Goal: Task Accomplishment & Management: Use online tool/utility

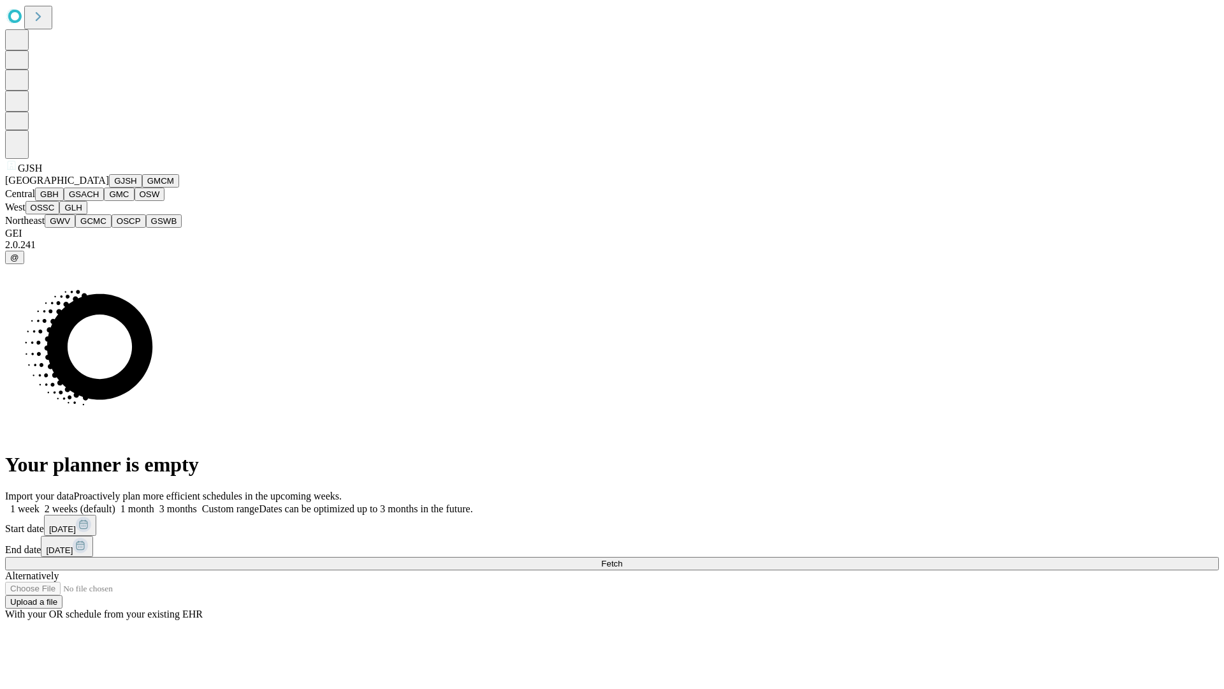
click at [109, 187] on button "GJSH" at bounding box center [125, 180] width 33 height 13
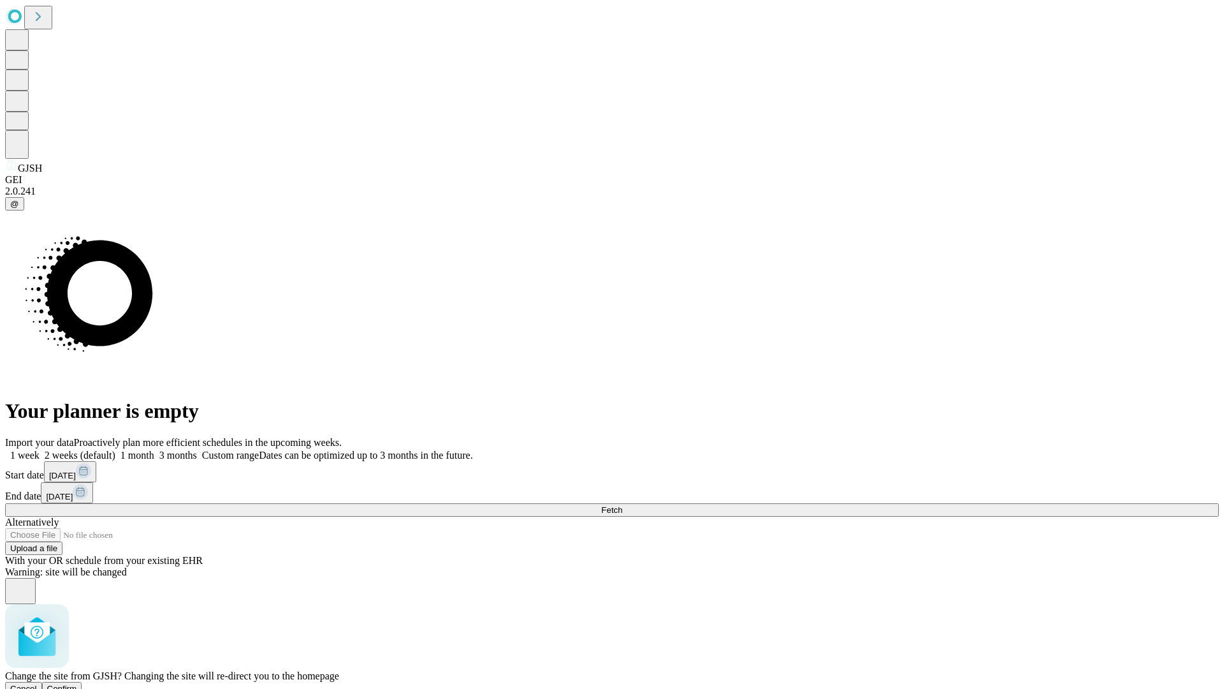
click at [77, 683] on span "Confirm" at bounding box center [62, 688] width 30 height 10
click at [40, 449] on label "1 week" at bounding box center [22, 454] width 34 height 11
click at [622, 505] on span "Fetch" at bounding box center [611, 510] width 21 height 10
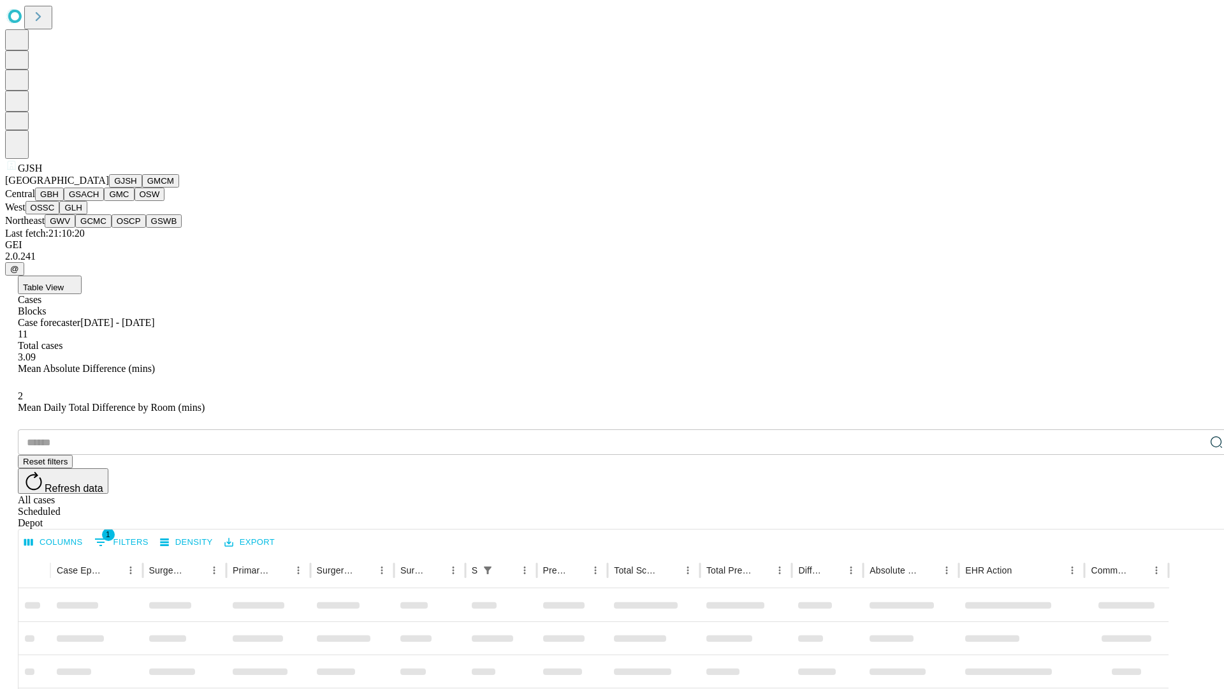
click at [142, 187] on button "GMCM" at bounding box center [160, 180] width 37 height 13
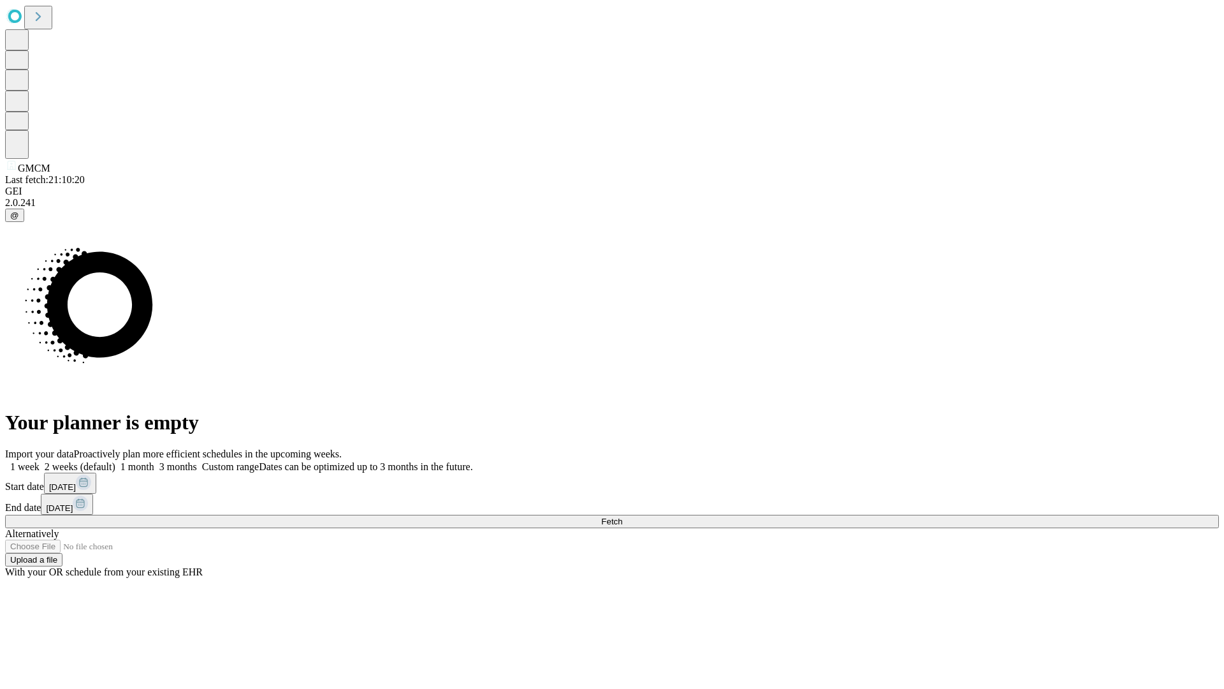
click at [40, 461] on label "1 week" at bounding box center [22, 466] width 34 height 11
click at [622, 516] on span "Fetch" at bounding box center [611, 521] width 21 height 10
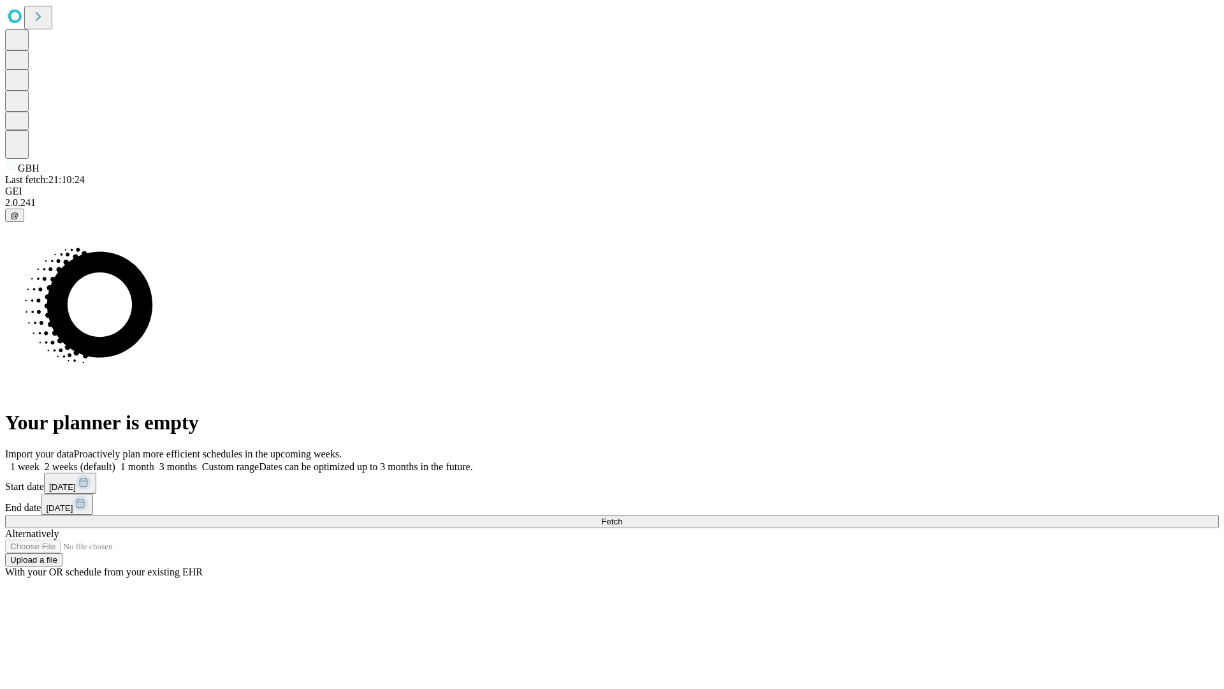
click at [40, 461] on label "1 week" at bounding box center [22, 466] width 34 height 11
click at [622, 516] on span "Fetch" at bounding box center [611, 521] width 21 height 10
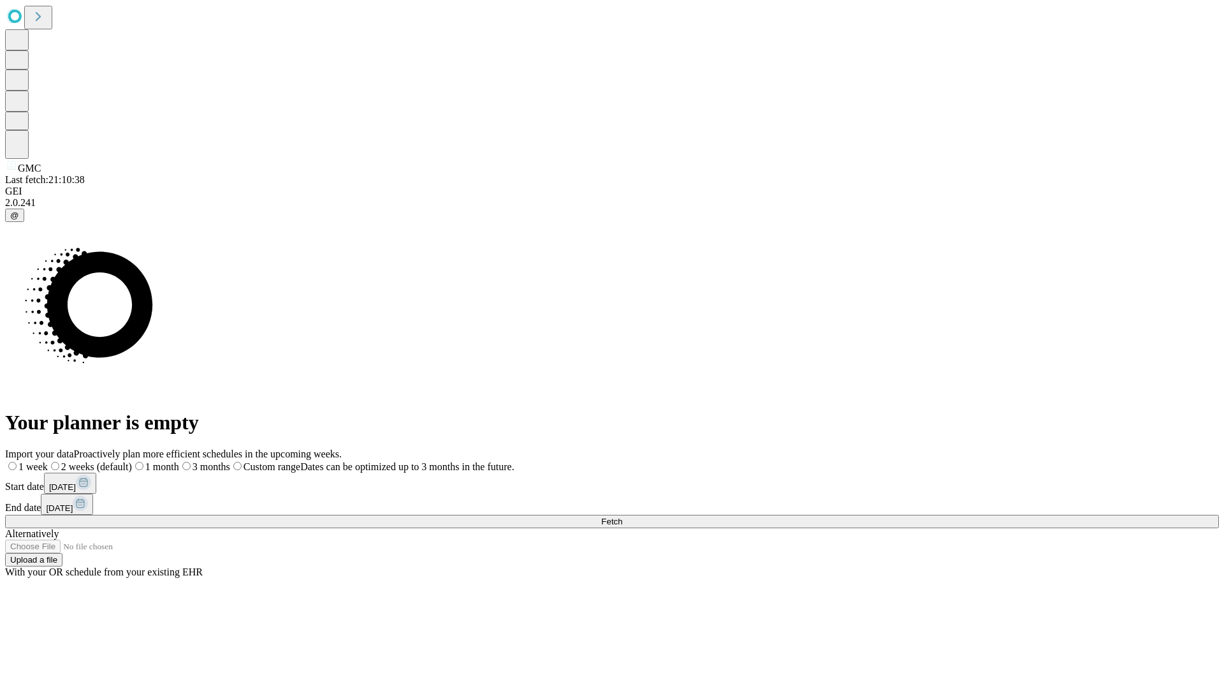
click at [48, 461] on label "1 week" at bounding box center [26, 466] width 43 height 11
click at [622, 516] on span "Fetch" at bounding box center [611, 521] width 21 height 10
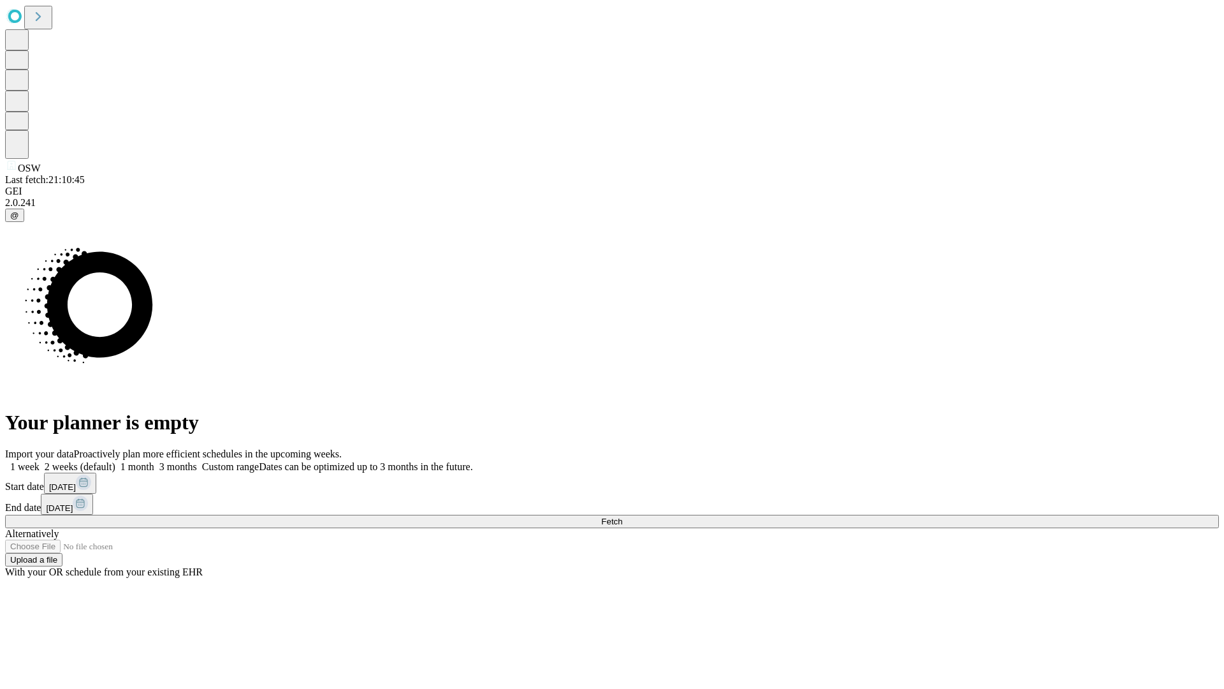
click at [40, 461] on label "1 week" at bounding box center [22, 466] width 34 height 11
click at [622, 516] on span "Fetch" at bounding box center [611, 521] width 21 height 10
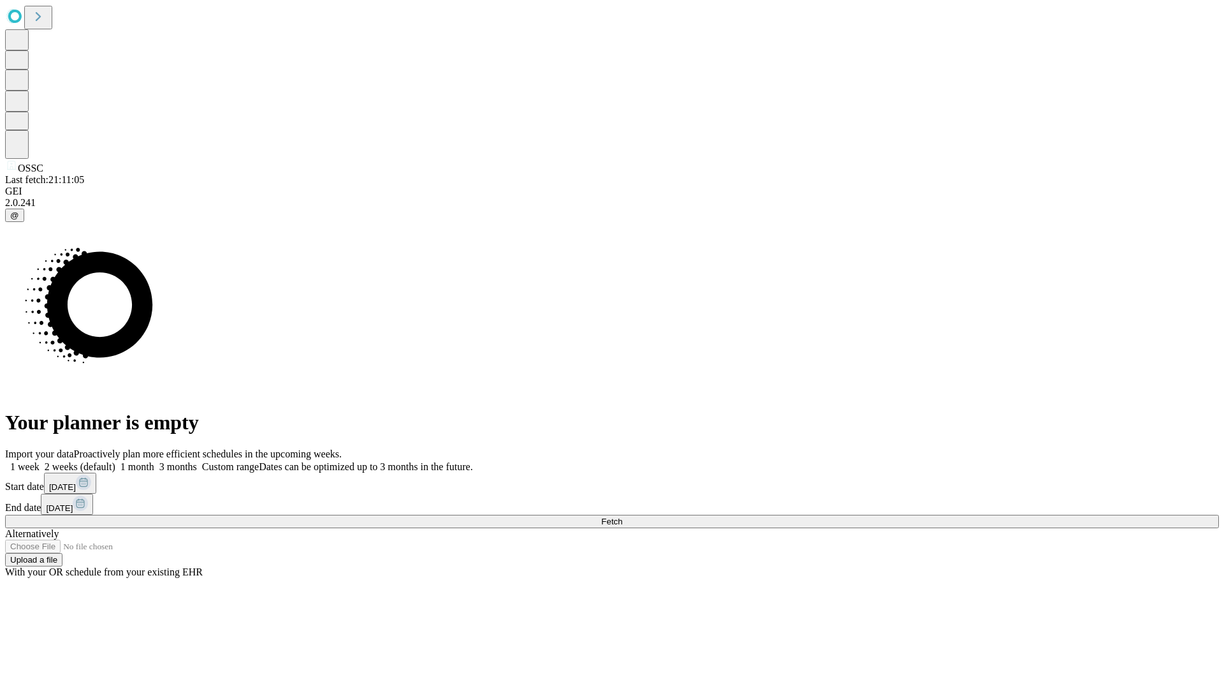
click at [40, 461] on label "1 week" at bounding box center [22, 466] width 34 height 11
click at [622, 516] on span "Fetch" at bounding box center [611, 521] width 21 height 10
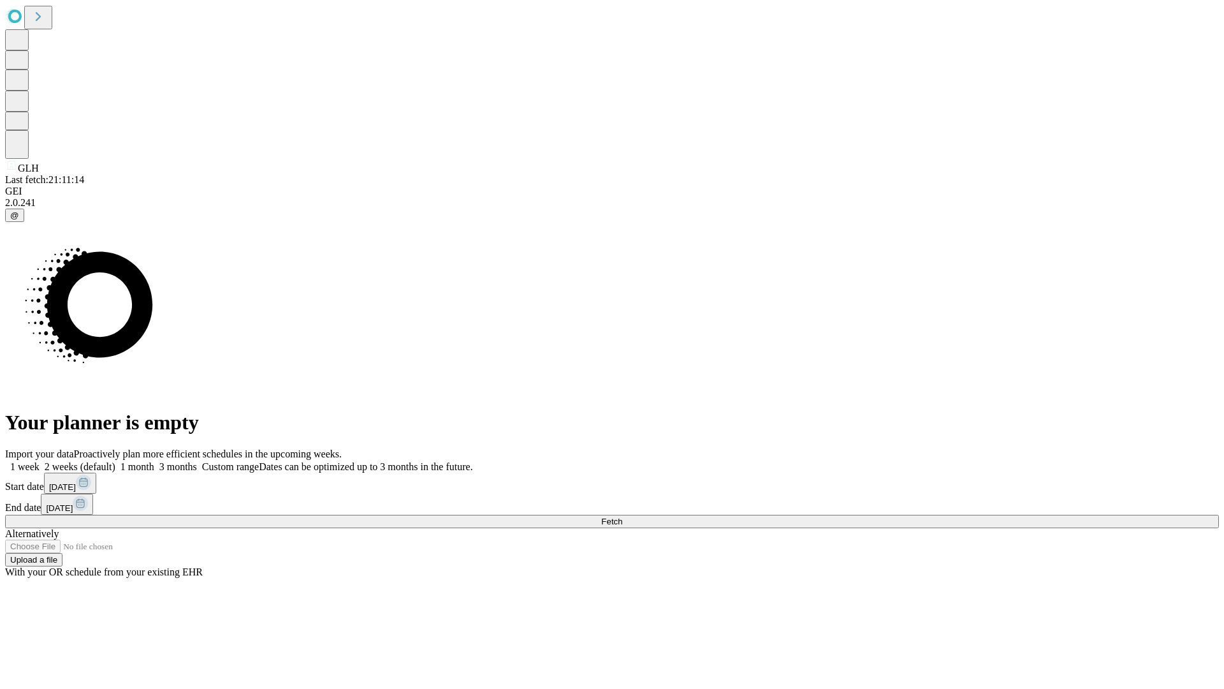
click at [40, 461] on label "1 week" at bounding box center [22, 466] width 34 height 11
click at [622, 516] on span "Fetch" at bounding box center [611, 521] width 21 height 10
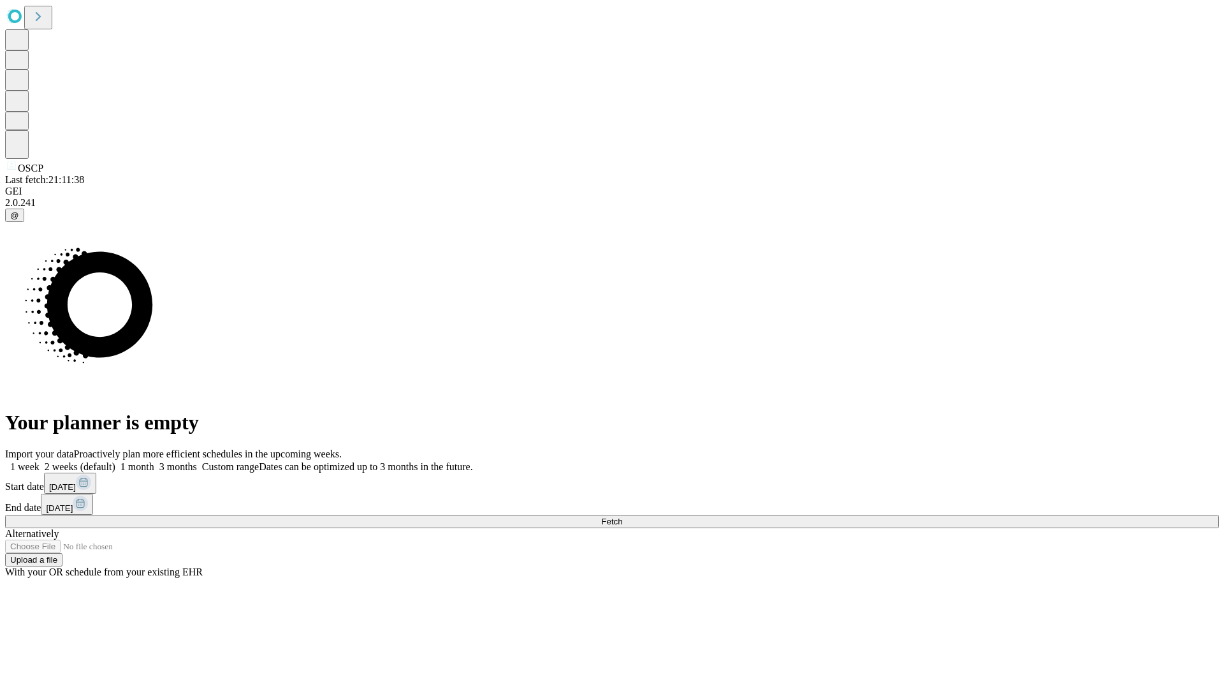
click at [40, 461] on label "1 week" at bounding box center [22, 466] width 34 height 11
click at [622, 516] on span "Fetch" at bounding box center [611, 521] width 21 height 10
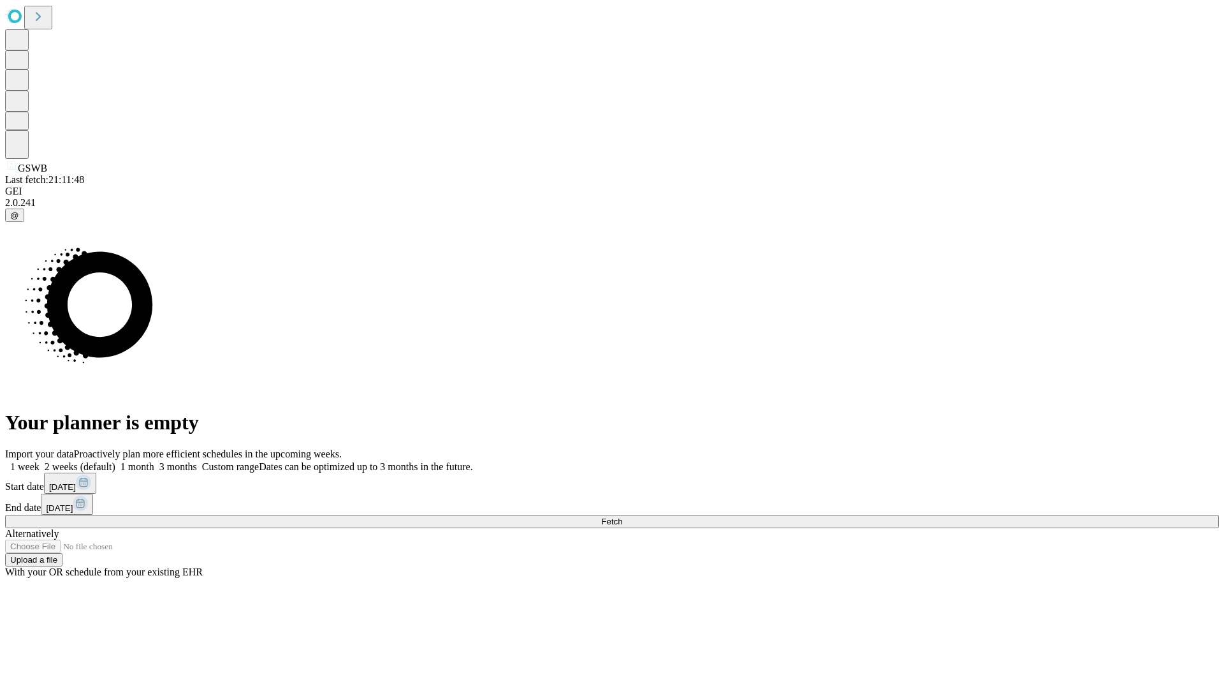
click at [622, 516] on span "Fetch" at bounding box center [611, 521] width 21 height 10
